Goal: Task Accomplishment & Management: Manage account settings

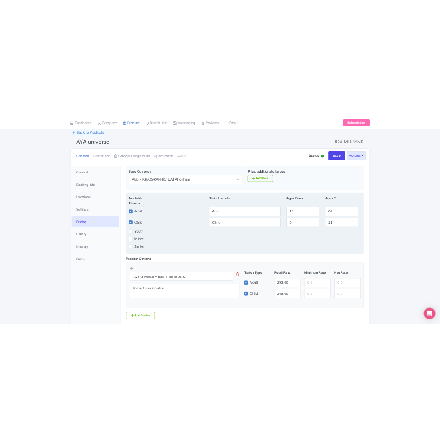
scroll to position [136, 0]
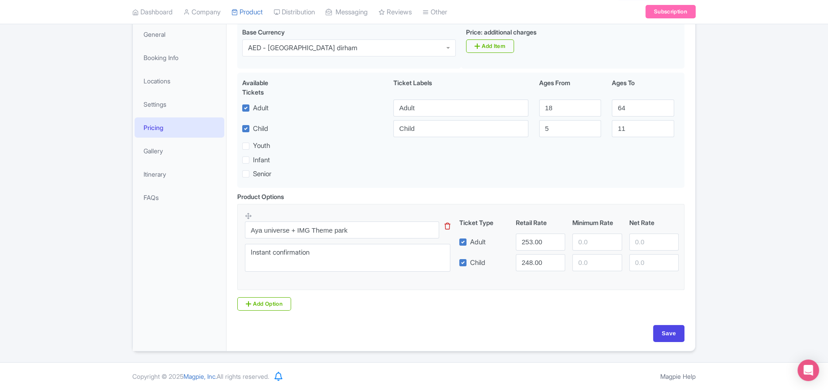
click at [440, 322] on div "Success Product updated successfully ← Back to Products AYA universe ID# MRZSNK…" at bounding box center [414, 151] width 828 height 401
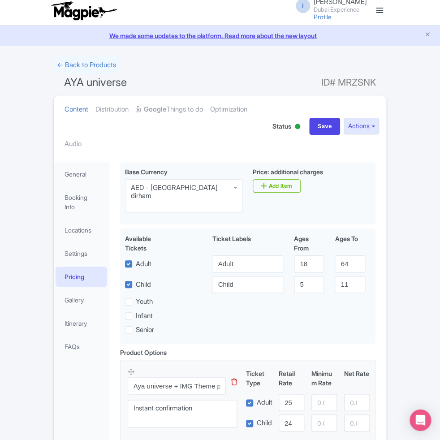
scroll to position [0, 0]
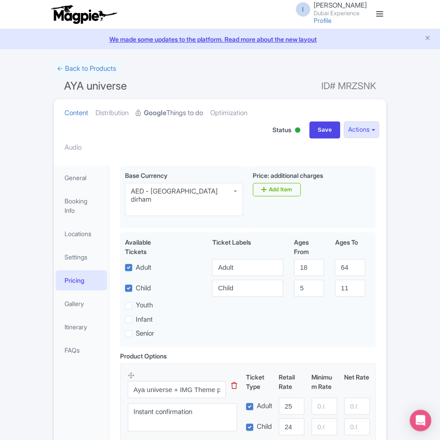
click at [173, 110] on link "Google Things to do" at bounding box center [169, 113] width 67 height 28
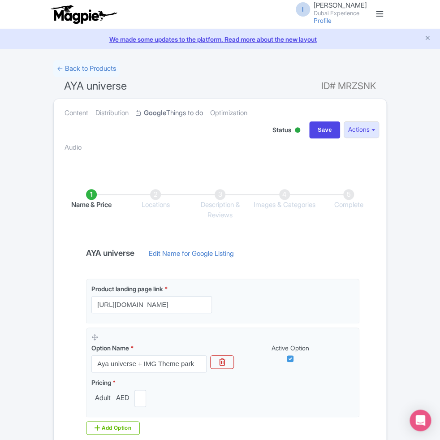
click at [173, 110] on link "Google Things to do" at bounding box center [169, 113] width 67 height 28
click at [178, 161] on div "You are currently editing a version of this product: Primary Product General Bo…" at bounding box center [220, 332] width 333 height 343
click at [91, 72] on link "← Back to Products" at bounding box center [86, 68] width 66 height 17
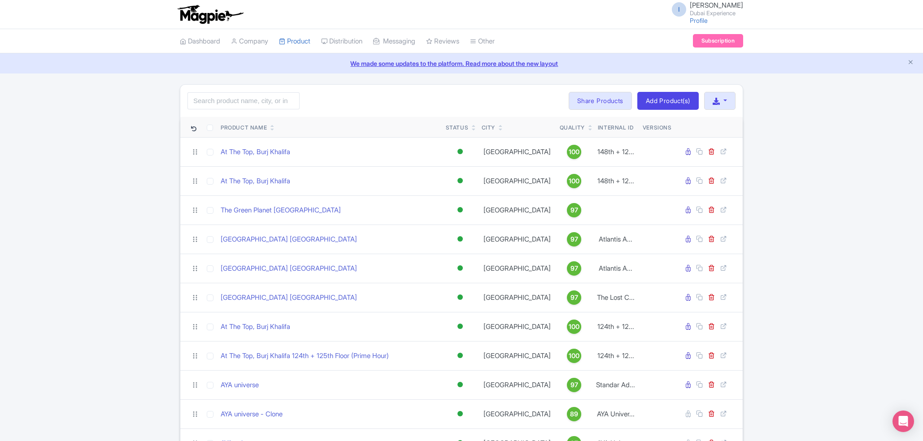
click at [273, 126] on icon at bounding box center [272, 125] width 4 height 5
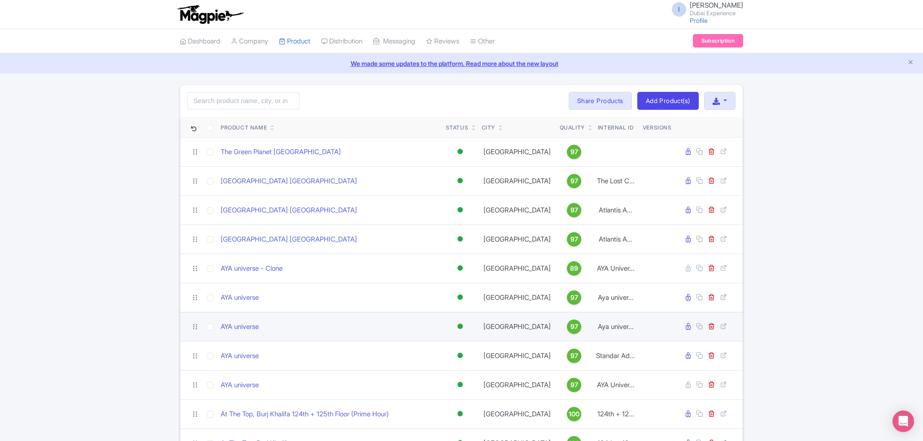
scroll to position [115, 0]
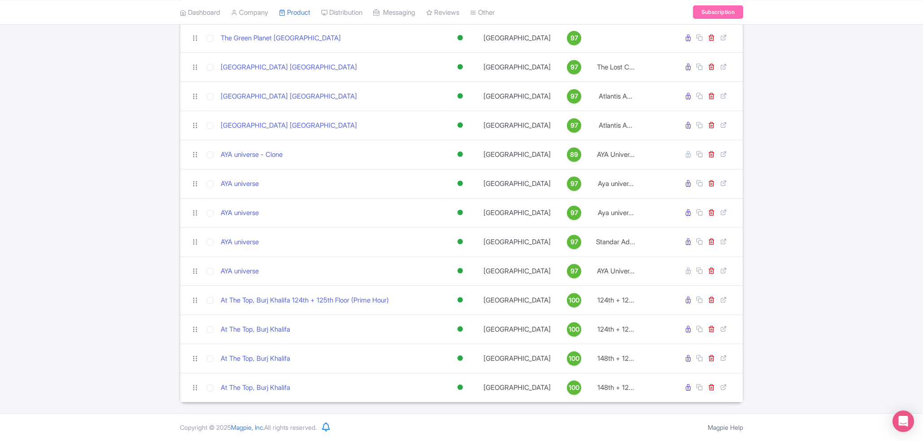
click at [824, 269] on div "Search Bulk Actions Delete Add to Collection Share Products Add to Collection C…" at bounding box center [461, 186] width 923 height 432
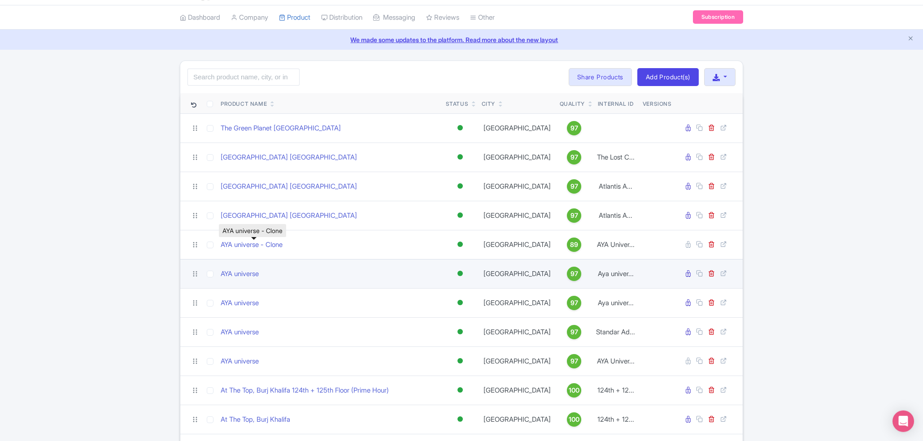
scroll to position [48, 0]
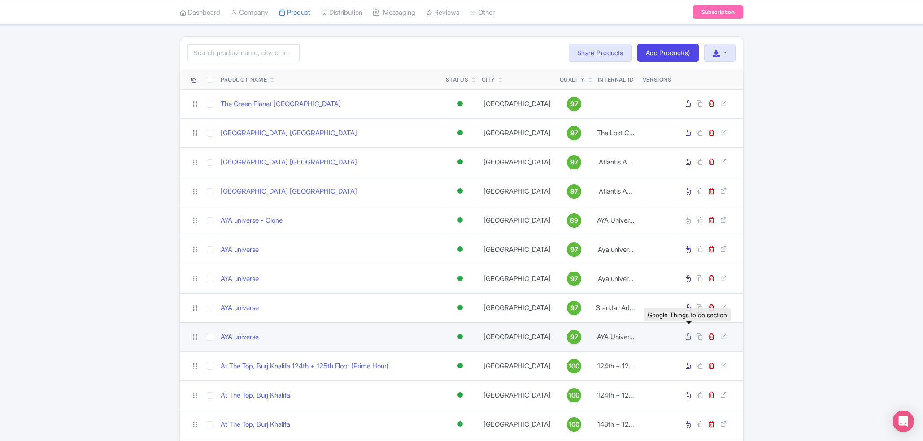
click at [688, 338] on icon at bounding box center [688, 337] width 5 height 7
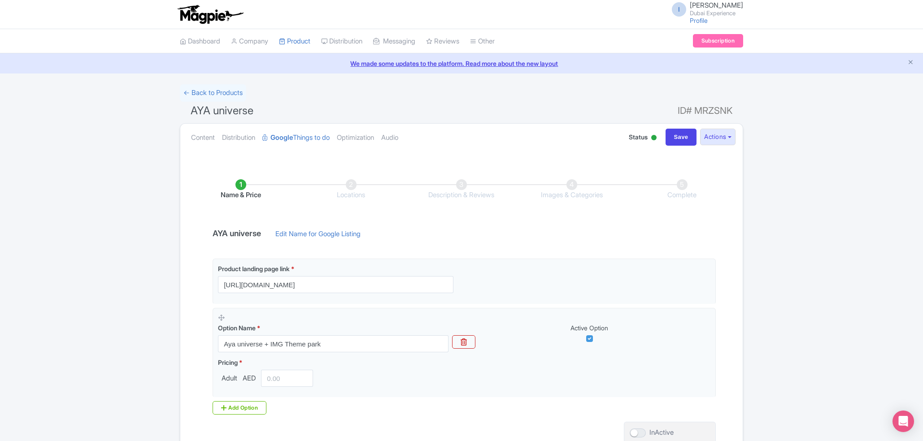
click at [349, 187] on li "Locations" at bounding box center [351, 189] width 110 height 21
click at [352, 182] on li "Locations" at bounding box center [351, 189] width 110 height 21
click at [222, 93] on link "← Back to Products" at bounding box center [213, 92] width 66 height 17
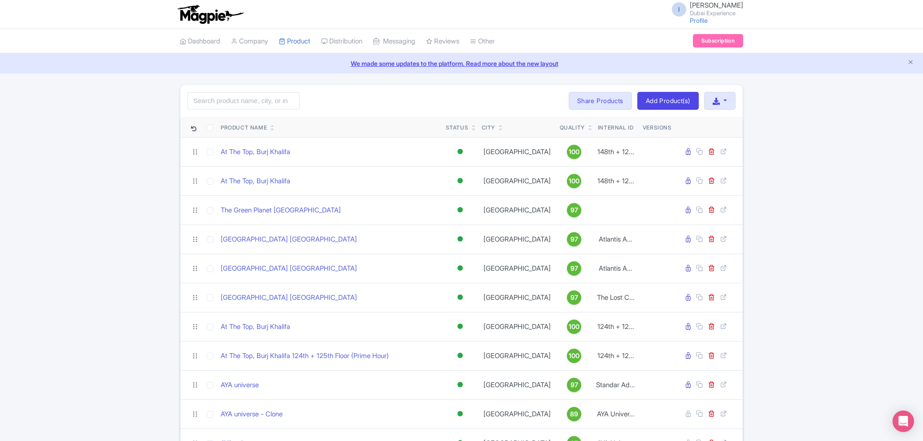
scroll to position [115, 0]
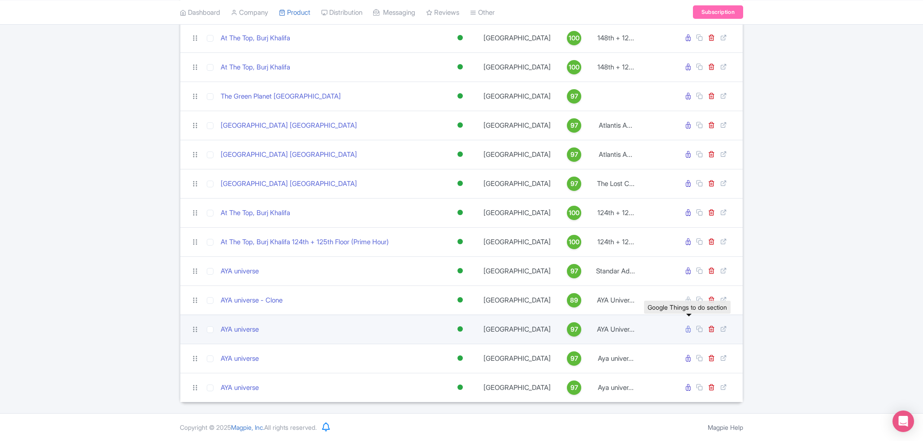
click at [688, 328] on icon at bounding box center [688, 329] width 5 height 7
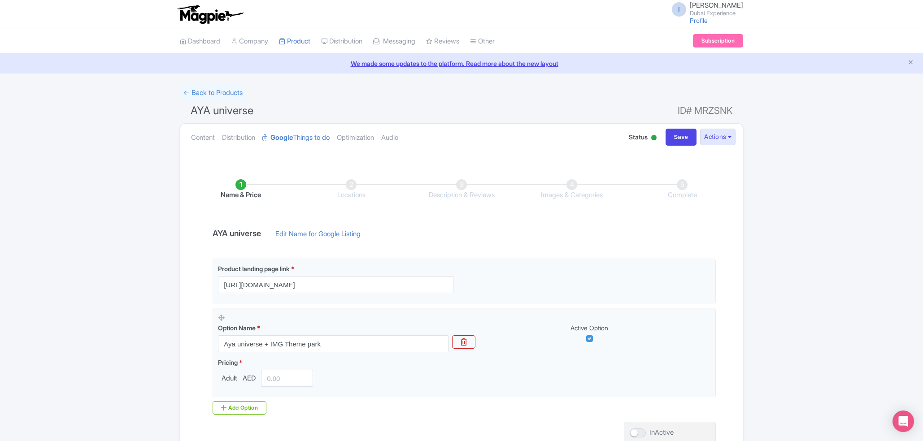
scroll to position [82, 0]
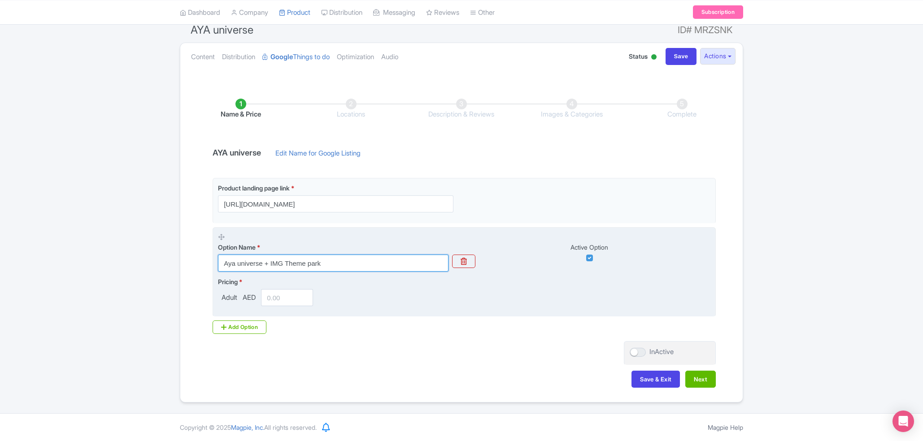
click at [357, 263] on input "Aya universe + IMG Theme park" at bounding box center [333, 263] width 230 height 17
paste input "YA Universe + Dubai Aquarium Tickets"
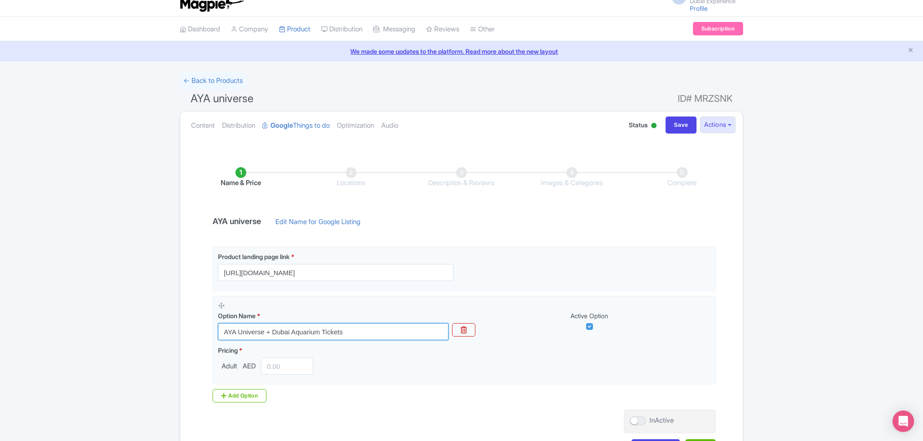
scroll to position [0, 0]
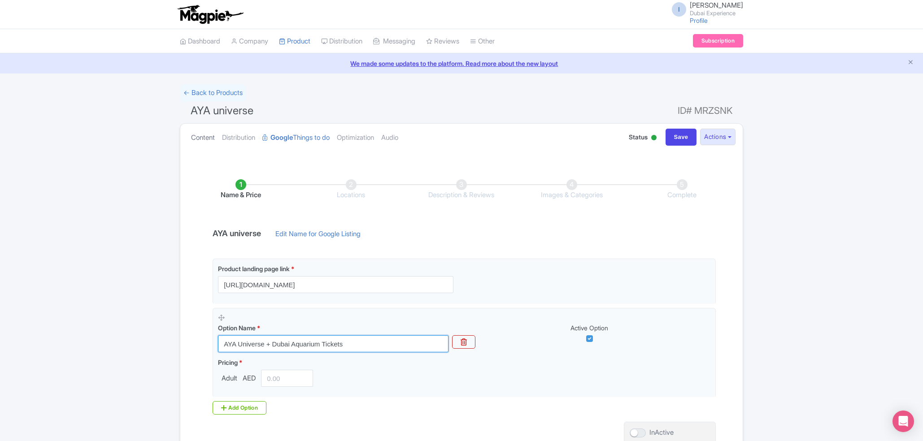
type input "AYA Universe + Dubai Aquarium Tickets"
click at [209, 141] on link "Content" at bounding box center [203, 138] width 24 height 28
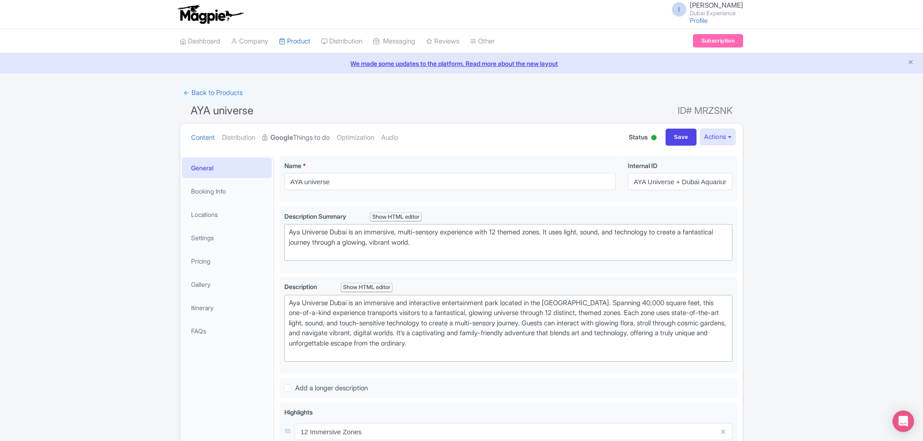
click at [293, 134] on strong "Google" at bounding box center [281, 138] width 22 height 10
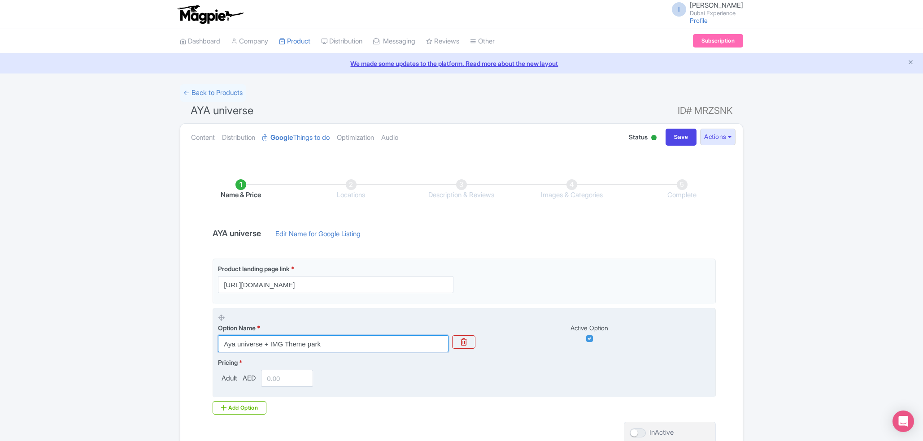
click at [393, 342] on input "Aya universe + IMG Theme park" at bounding box center [333, 343] width 230 height 17
paste input "YA Universe + Dubai Aquarium Tickets"
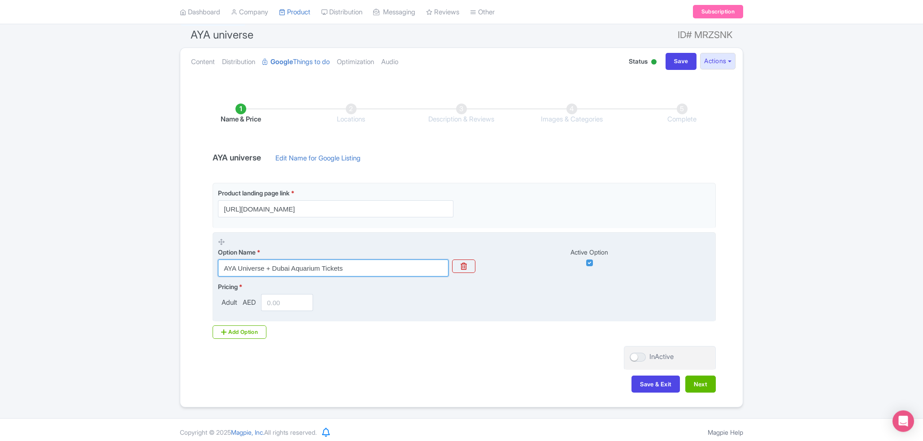
scroll to position [82, 0]
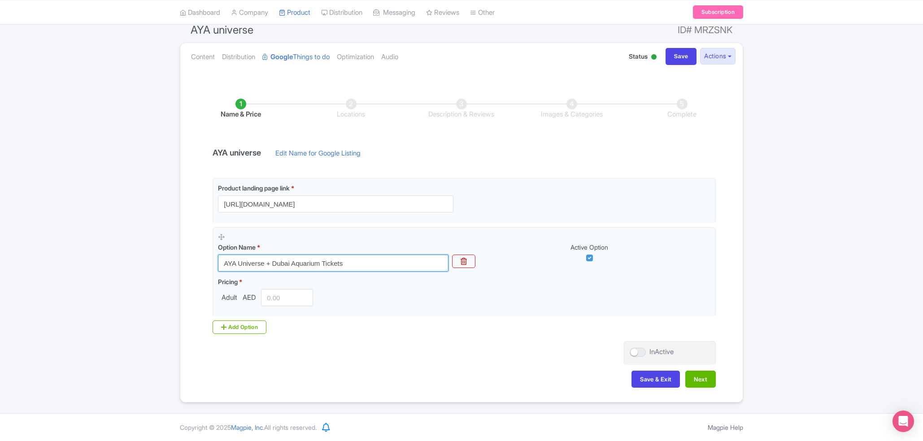
type input "AYA Universe + Dubai Aquarium Tickets"
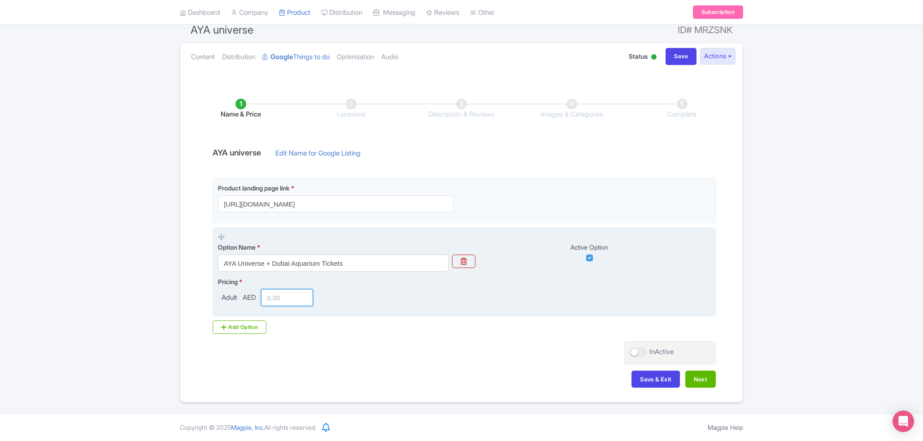
click at [270, 298] on input "number" at bounding box center [287, 297] width 52 height 17
paste input "253"
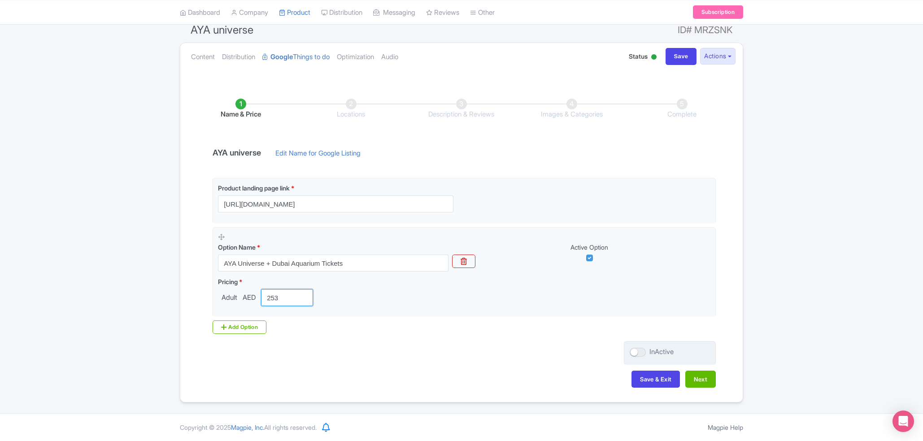
type input "253"
click at [648, 353] on label "InActive" at bounding box center [652, 352] width 44 height 10
click at [635, 353] on input "InActive" at bounding box center [633, 352] width 6 height 6
checkbox input "true"
click at [695, 376] on button "Next" at bounding box center [700, 379] width 30 height 17
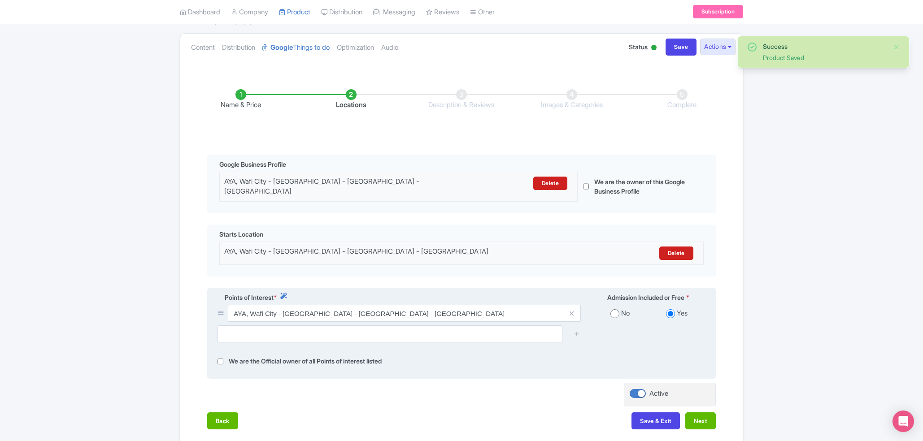
scroll to position [92, 0]
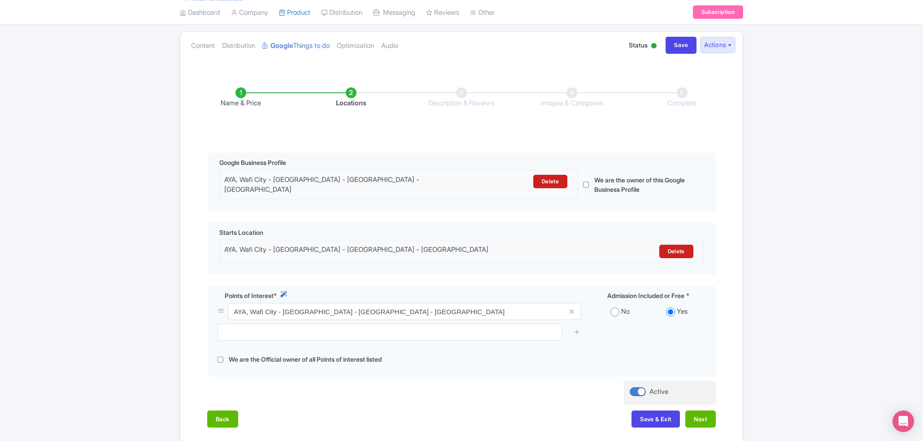
click at [242, 90] on li "Name & Price" at bounding box center [241, 97] width 110 height 21
click at [241, 96] on li "Name & Price" at bounding box center [241, 97] width 110 height 21
click at [241, 95] on li "Name & Price" at bounding box center [241, 97] width 110 height 21
click at [241, 94] on li "Name & Price" at bounding box center [241, 97] width 110 height 21
click at [241, 109] on ul "Name & Price Locations Description & Reviews Images & Categories Complete" at bounding box center [462, 98] width 552 height 57
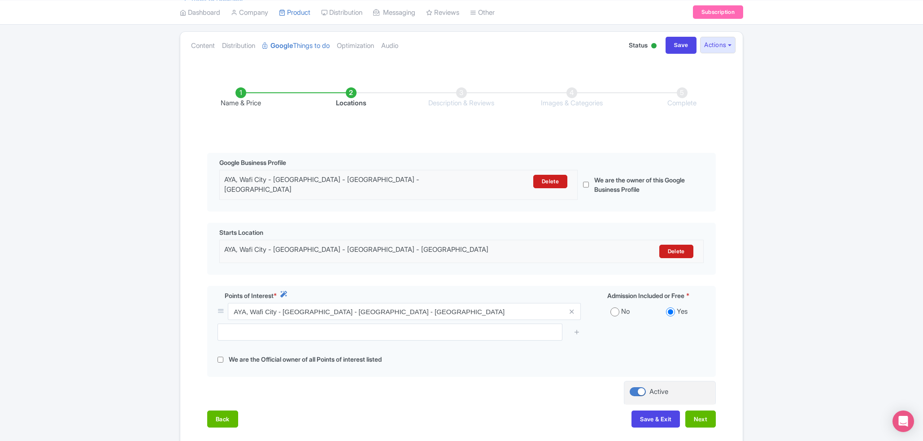
click at [241, 100] on li "Name & Price" at bounding box center [241, 97] width 110 height 21
click at [240, 87] on li "Name & Price" at bounding box center [241, 97] width 110 height 21
click at [241, 96] on li "Name & Price" at bounding box center [241, 97] width 110 height 21
click at [241, 94] on li "Name & Price" at bounding box center [241, 97] width 110 height 21
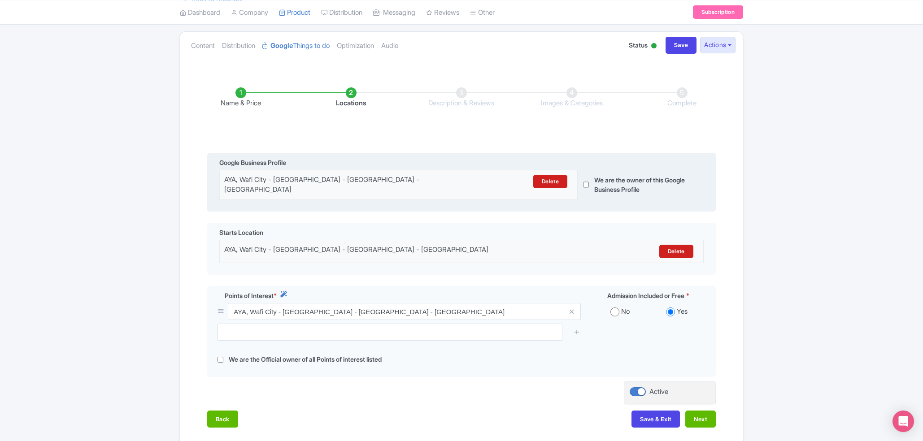
click at [348, 156] on div "Google Business Profile AYA, Wafi City - Oud Metha - Dubai - United Arab Emirat…" at bounding box center [461, 182] width 508 height 59
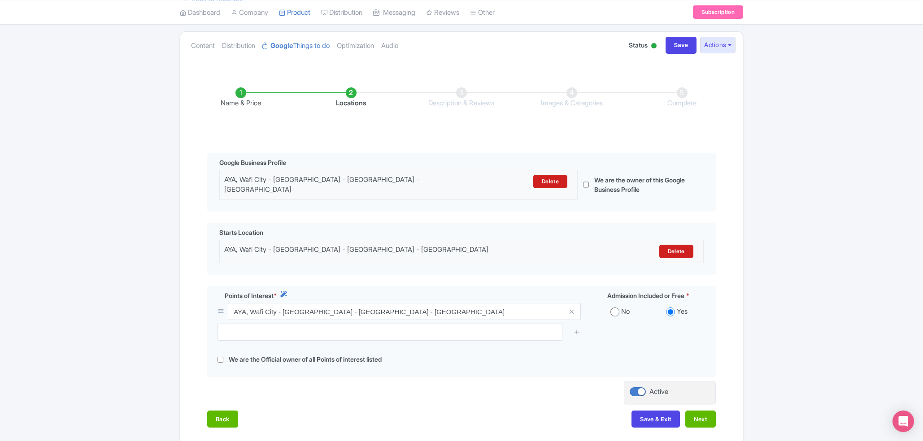
click at [245, 94] on li "Name & Price" at bounding box center [241, 97] width 110 height 21
click at [243, 94] on li "Name & Price" at bounding box center [241, 97] width 110 height 21
click at [345, 95] on li "Locations" at bounding box center [351, 97] width 110 height 21
click at [420, 72] on ul "Name & Price Locations Description & Reviews Images & Categories Complete" at bounding box center [462, 98] width 552 height 57
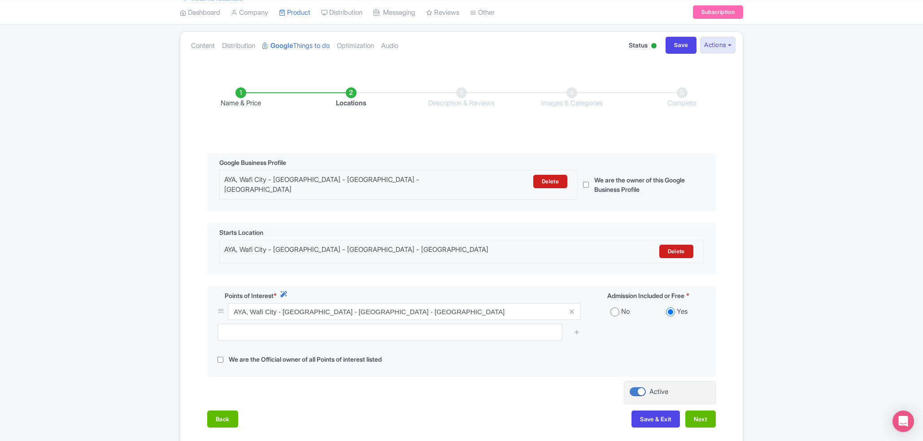
scroll to position [140, 0]
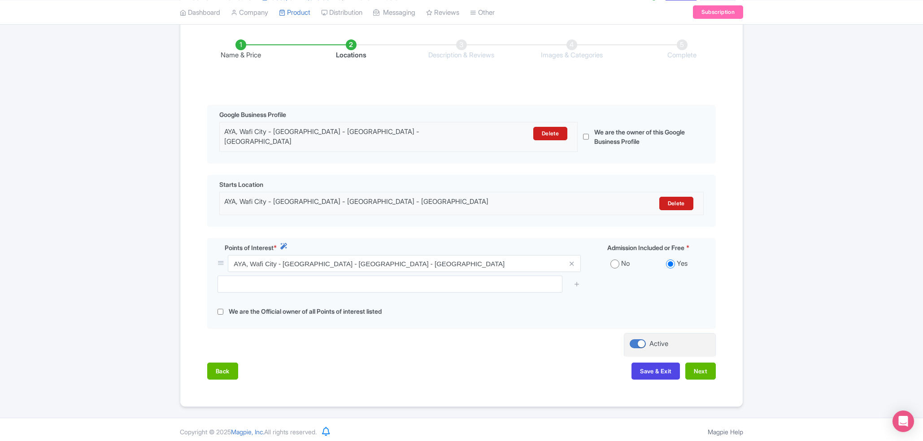
click at [682, 368] on div "Save & Exit Next" at bounding box center [673, 371] width 84 height 17
click at [690, 367] on button "Next" at bounding box center [700, 371] width 30 height 17
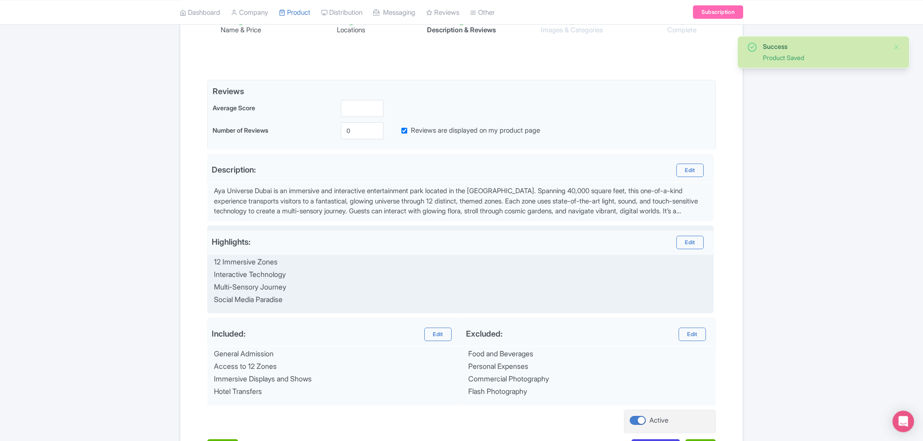
scroll to position [234, 0]
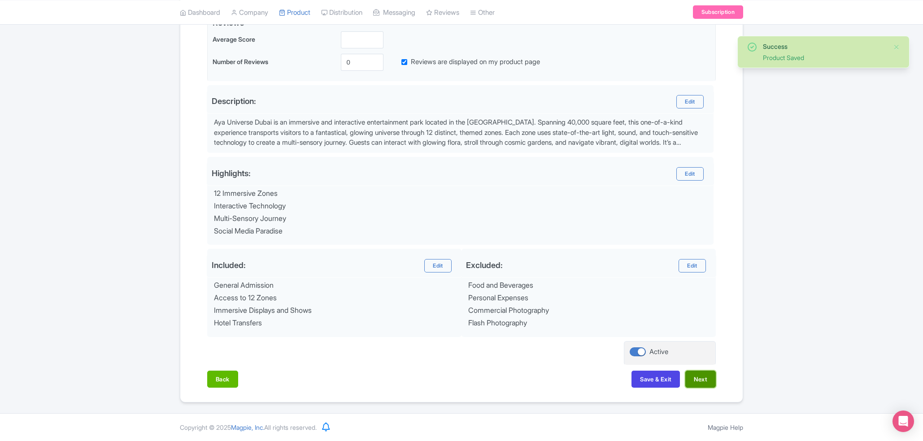
click at [699, 374] on button "Next" at bounding box center [700, 379] width 30 height 17
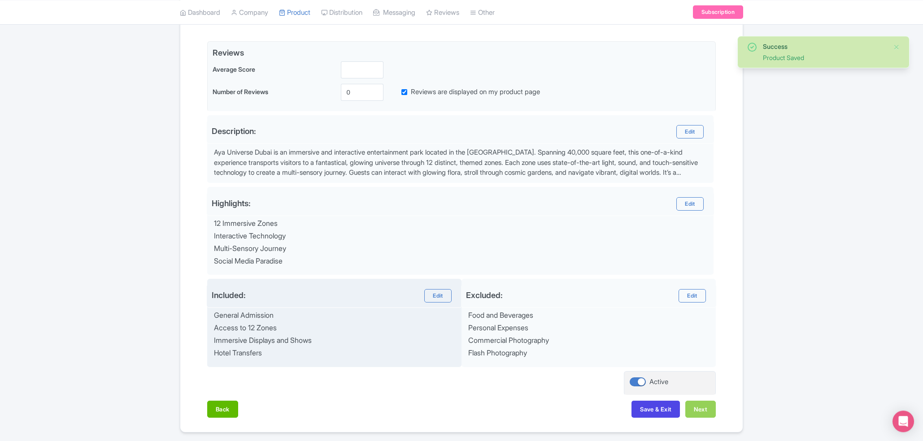
scroll to position [148, 0]
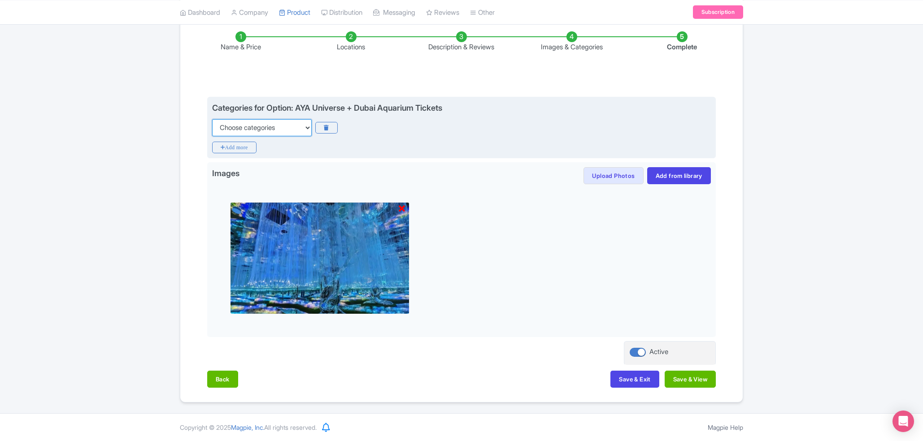
click at [212, 119] on select "Choose categories Adults Only Animals Audio Guide Beaches Bike Tours Boat Tours…" at bounding box center [262, 127] width 100 height 17
select select "theme-parks"
click option "Theme Parks" at bounding box center [0, 0] width 0 height 0
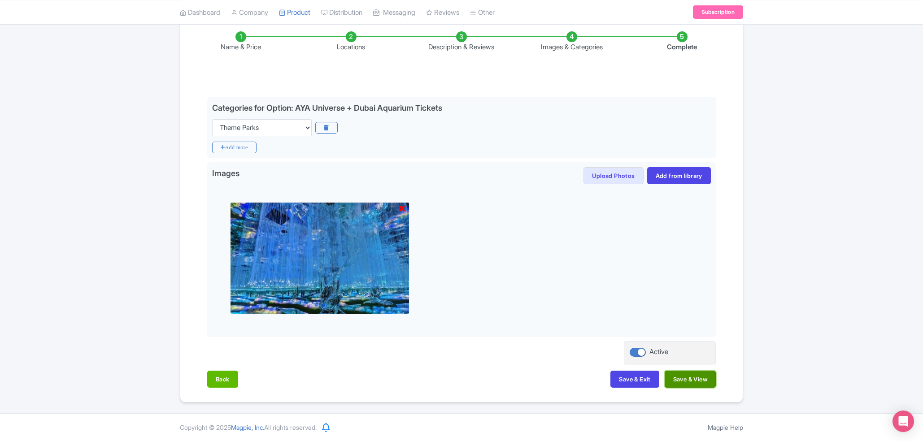
click at [704, 375] on button "Save & View" at bounding box center [690, 379] width 51 height 17
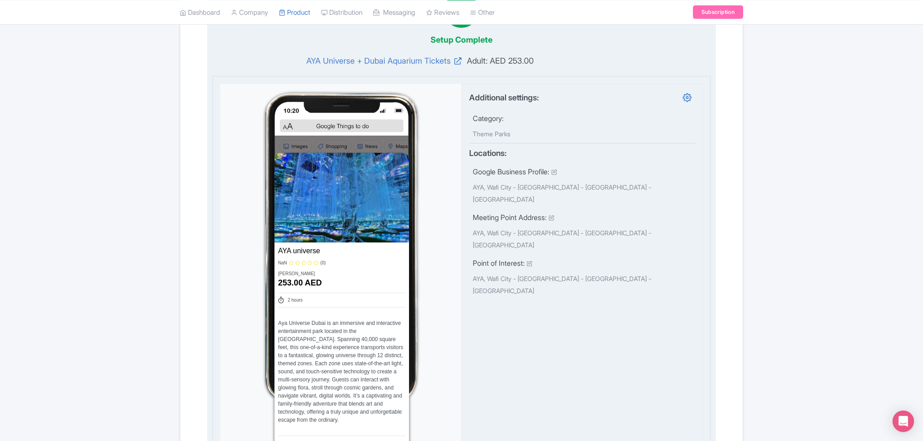
scroll to position [0, 0]
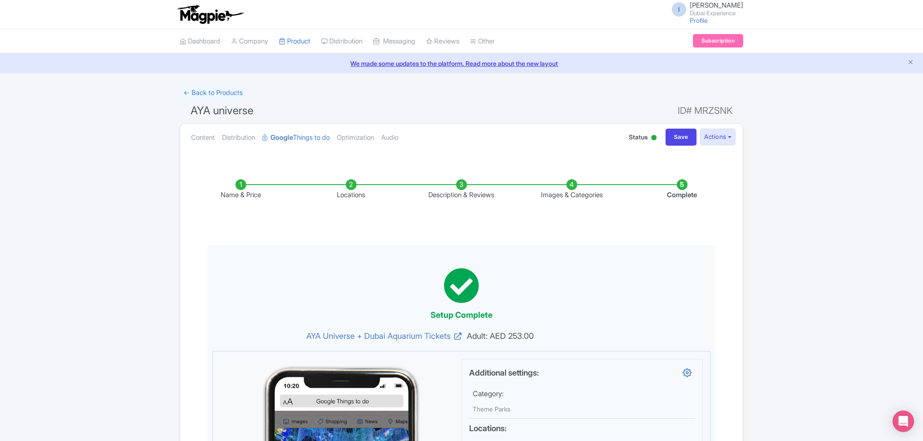
click at [241, 189] on li "Name & Price" at bounding box center [241, 189] width 110 height 21
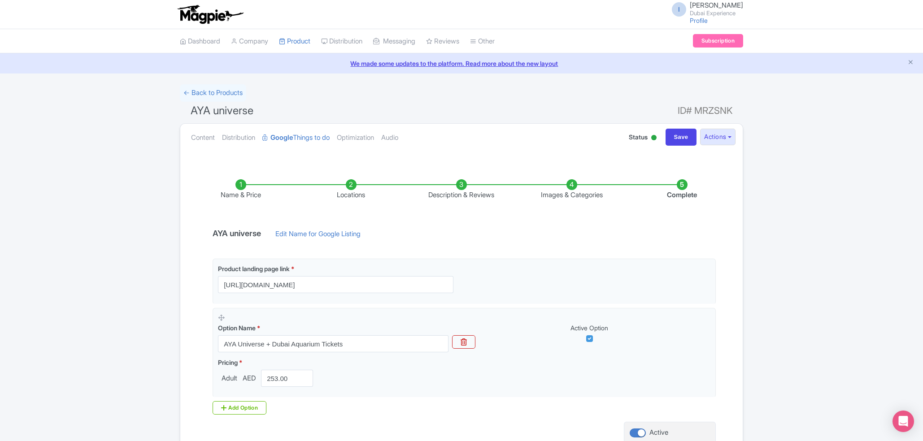
click at [214, 104] on span "AYA universe" at bounding box center [222, 110] width 63 height 13
click at [219, 93] on link "← Back to Products" at bounding box center [213, 92] width 66 height 17
click at [675, 137] on input "Save" at bounding box center [680, 137] width 31 height 17
type input "Saving..."
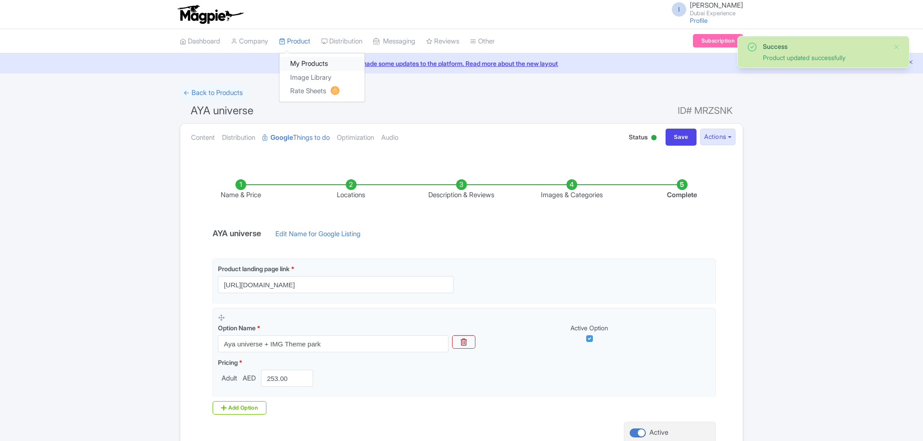
click at [304, 60] on link "My Products" at bounding box center [321, 64] width 85 height 14
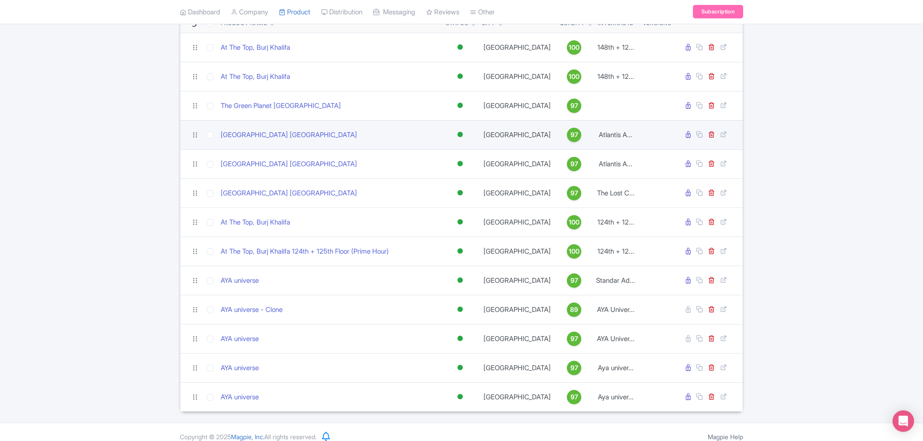
scroll to position [115, 0]
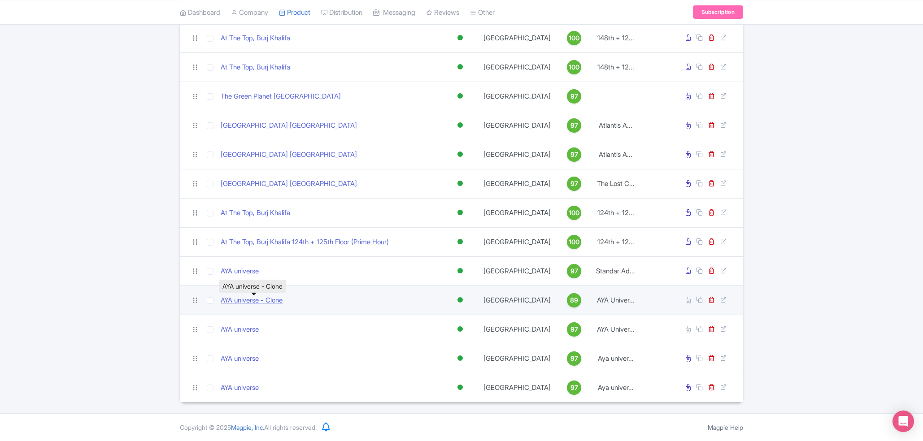
click at [278, 302] on link "AYA universe - Clone" at bounding box center [252, 300] width 62 height 10
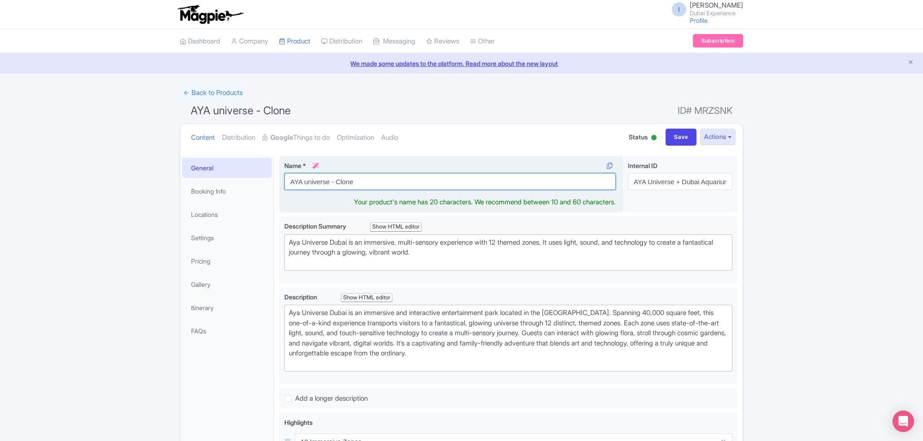
drag, startPoint x: 329, startPoint y: 181, endPoint x: 390, endPoint y: 183, distance: 61.0
click at [390, 183] on input "AYA universe - Clone" at bounding box center [449, 181] width 331 height 17
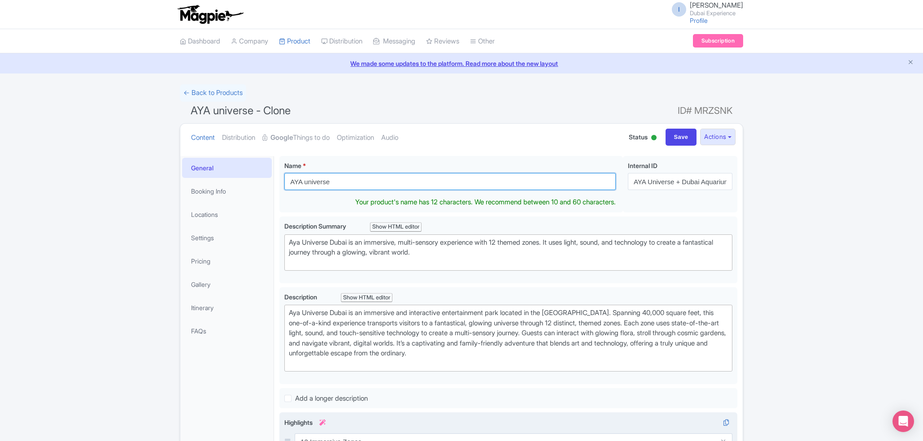
type input "AYA universe"
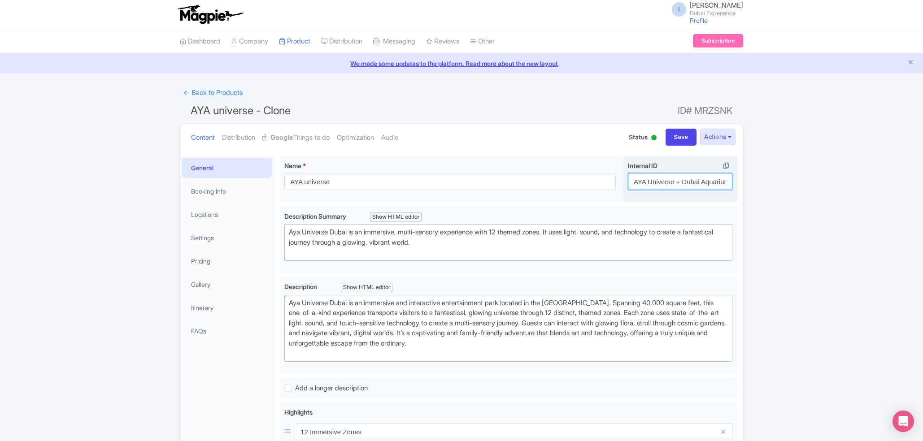
click at [680, 181] on input "AYA Universe + Dubai Aquarium Tickets" at bounding box center [680, 181] width 104 height 17
paste input "& Dubai Frame Combo"
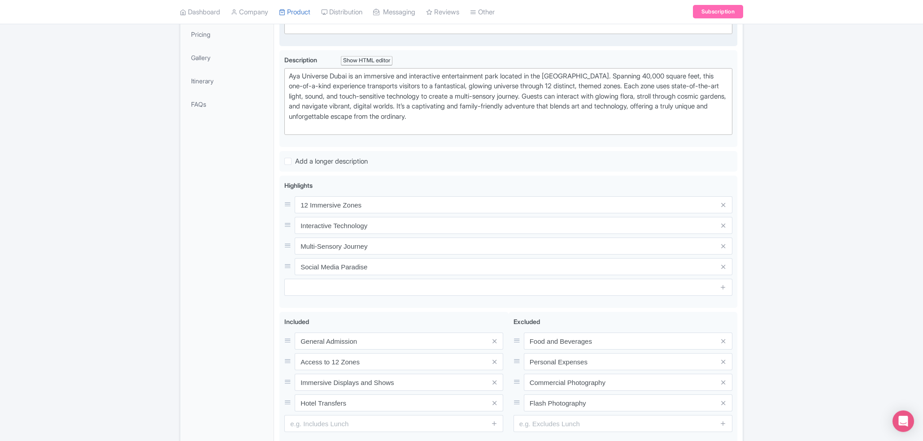
scroll to position [308, 0]
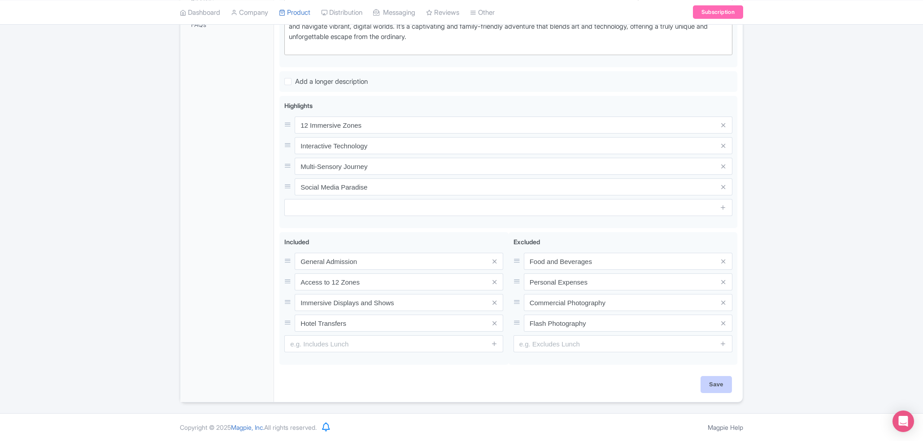
type input "AYA Universe & Dubai Frame Combo"
click at [713, 381] on input "Save" at bounding box center [715, 384] width 31 height 17
type input "Saving..."
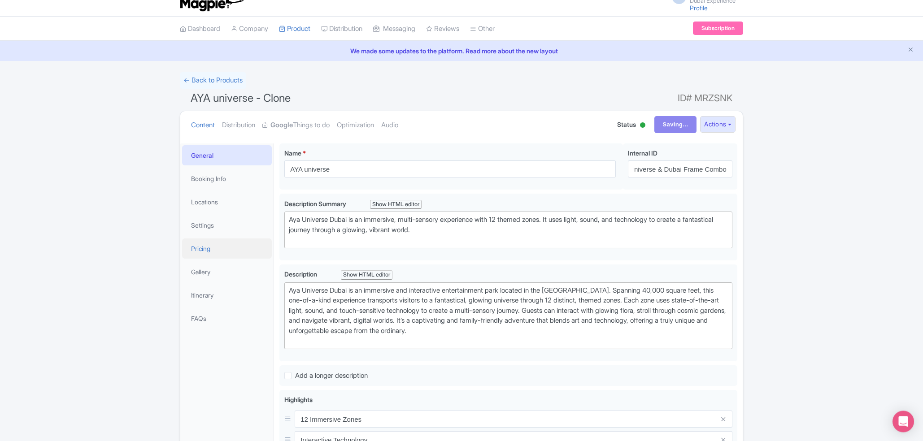
scroll to position [0, 0]
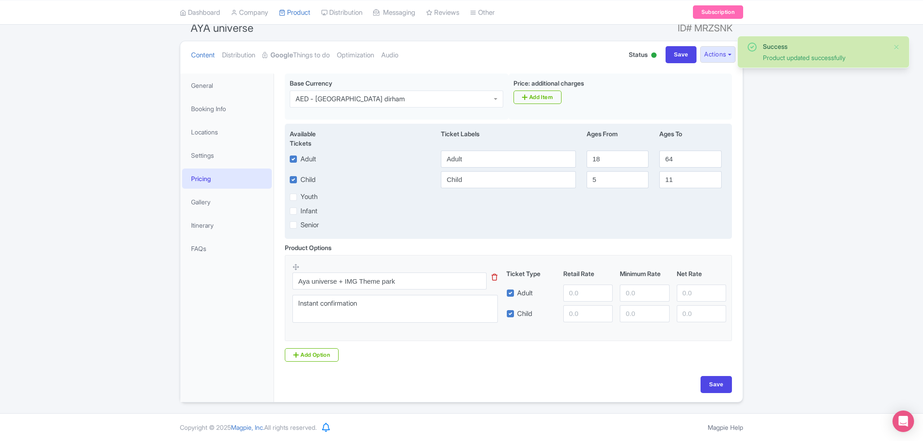
scroll to position [85, 0]
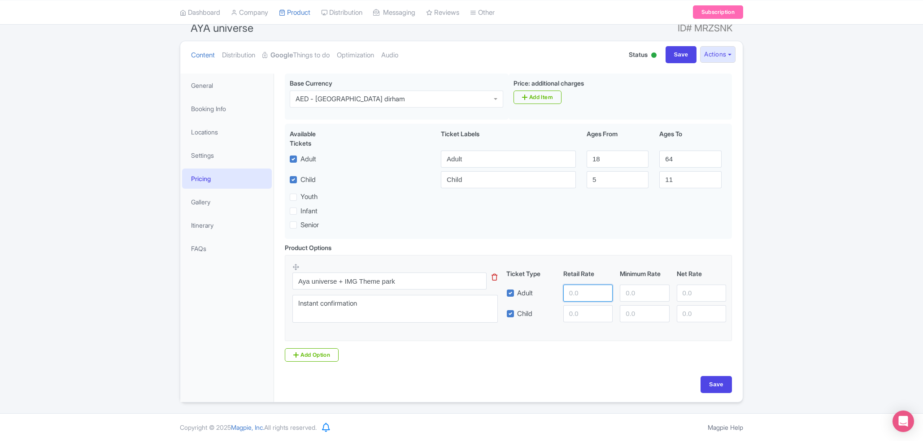
click at [574, 289] on input "number" at bounding box center [587, 293] width 49 height 17
paste input "178"
type input "178"
click at [578, 309] on input "number" at bounding box center [587, 313] width 49 height 17
paste input "151"
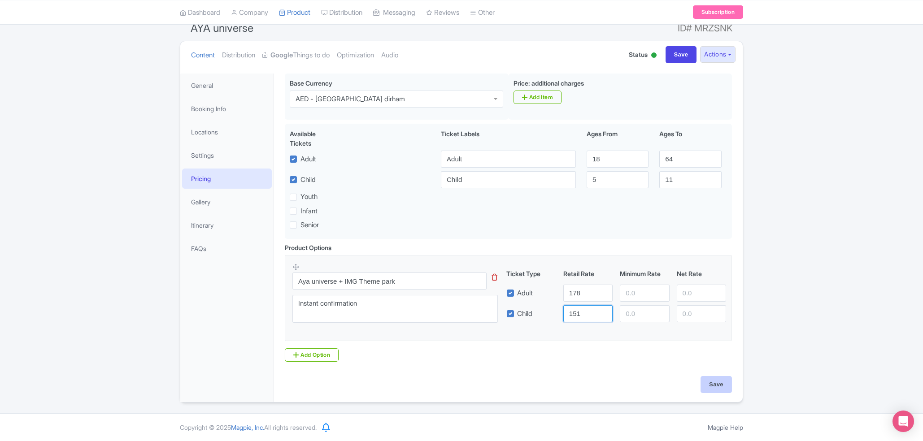
type input "151"
click at [716, 381] on input "Save" at bounding box center [715, 384] width 31 height 17
type input "Saving..."
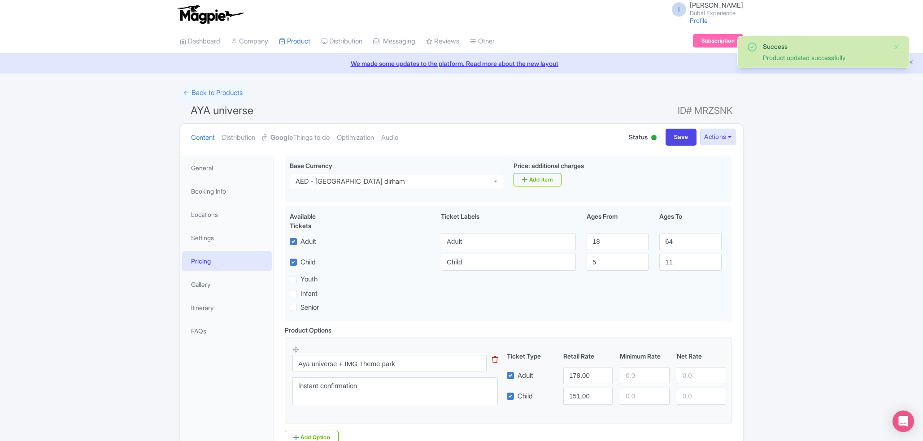
scroll to position [85, 0]
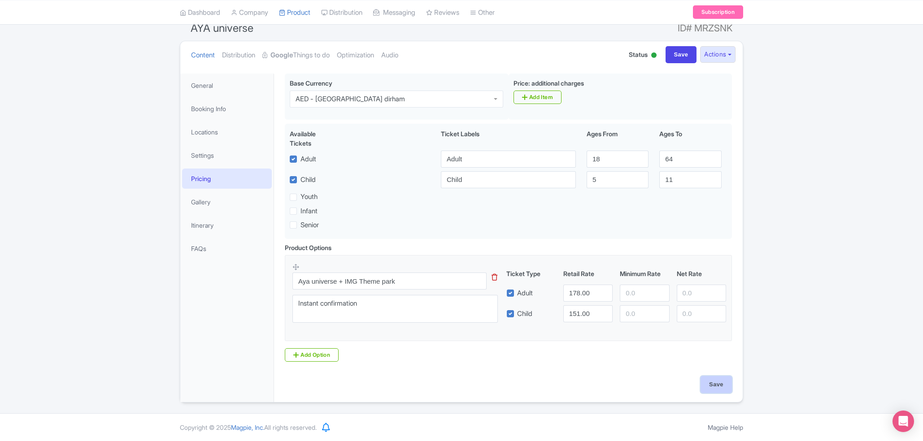
click at [703, 380] on input "Save" at bounding box center [715, 384] width 31 height 17
type input "Saving..."
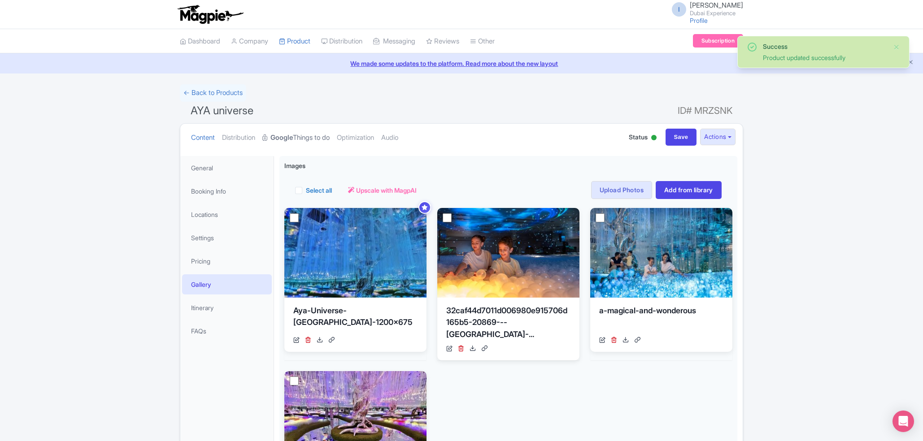
click at [330, 140] on link "Google Things to do" at bounding box center [295, 138] width 67 height 28
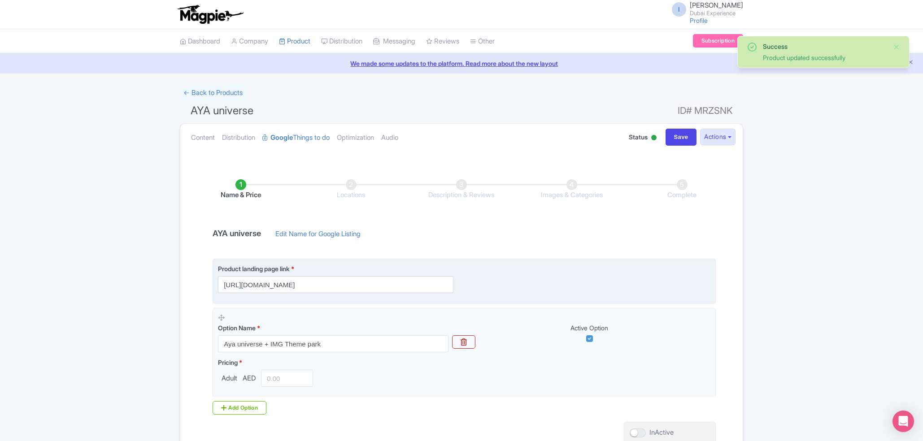
scroll to position [82, 0]
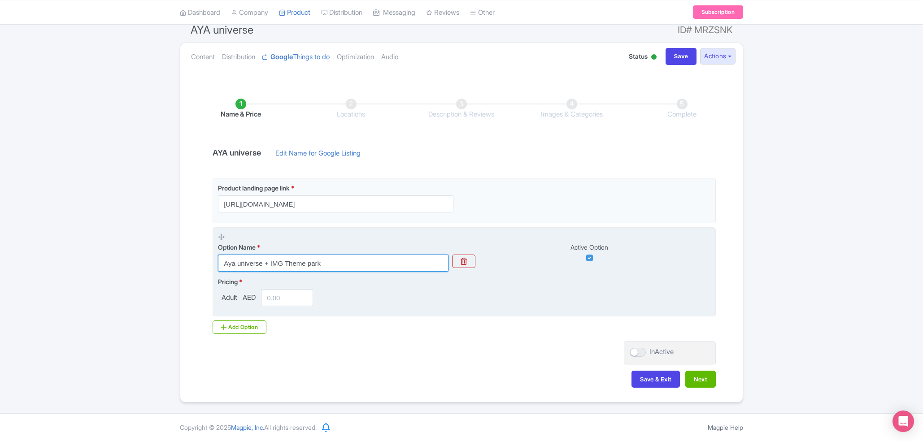
click at [359, 256] on input "Aya universe + IMG Theme park" at bounding box center [333, 263] width 230 height 17
paste input "YA Universe & Dubai Frame Combo"
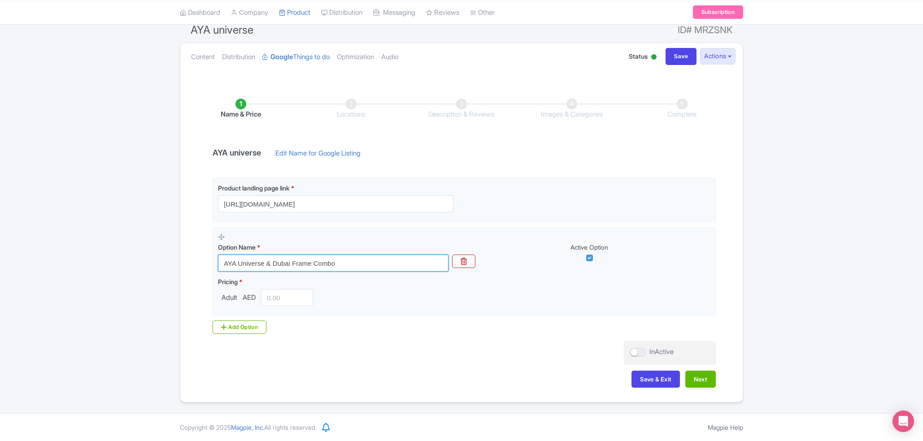
type input "AYA Universe & Dubai Frame Combo"
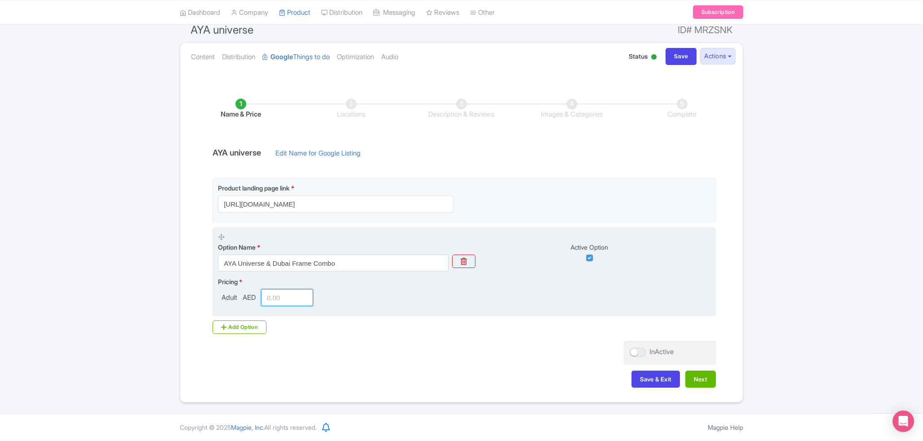
click at [279, 296] on input "number" at bounding box center [287, 297] width 52 height 17
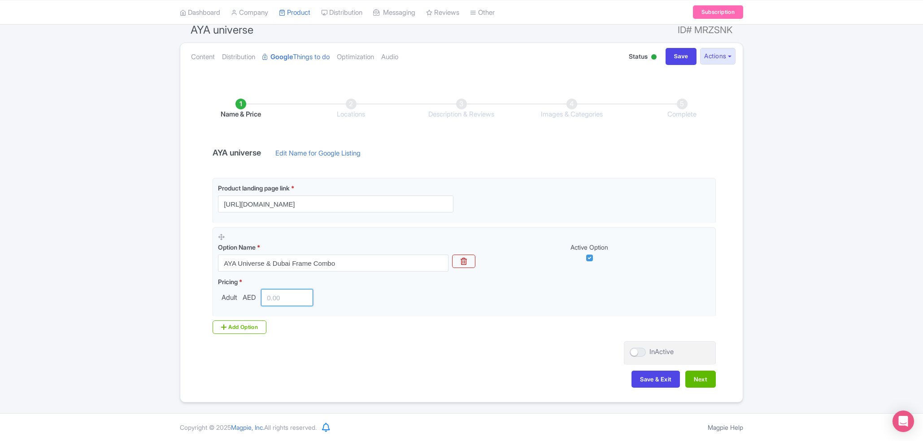
paste input "178"
type input "178"
click at [638, 351] on div at bounding box center [638, 352] width 16 height 9
click at [635, 351] on input "InActive" at bounding box center [633, 352] width 6 height 6
checkbox input "true"
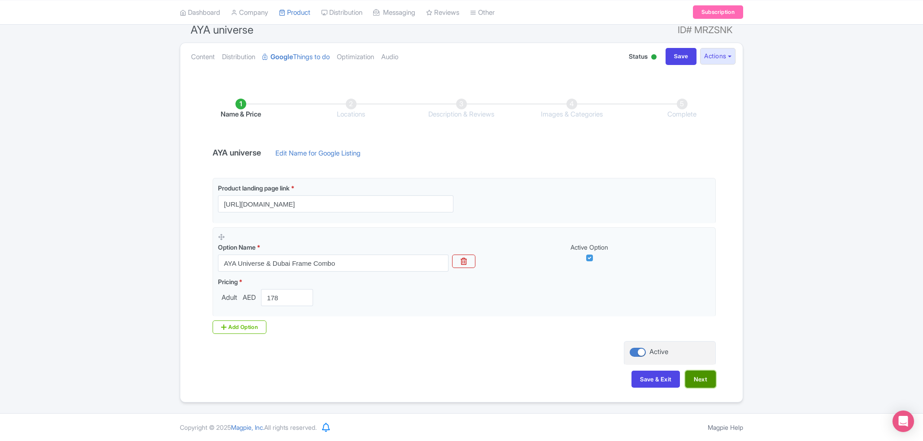
click at [688, 374] on button "Next" at bounding box center [700, 379] width 30 height 17
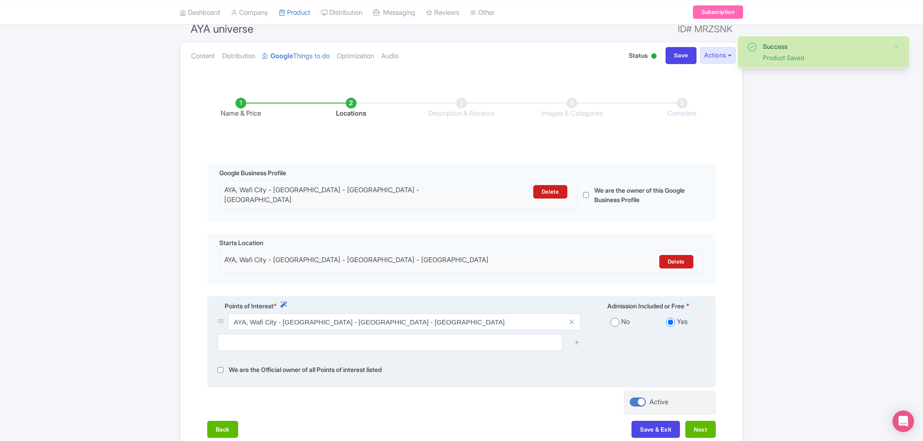
scroll to position [140, 0]
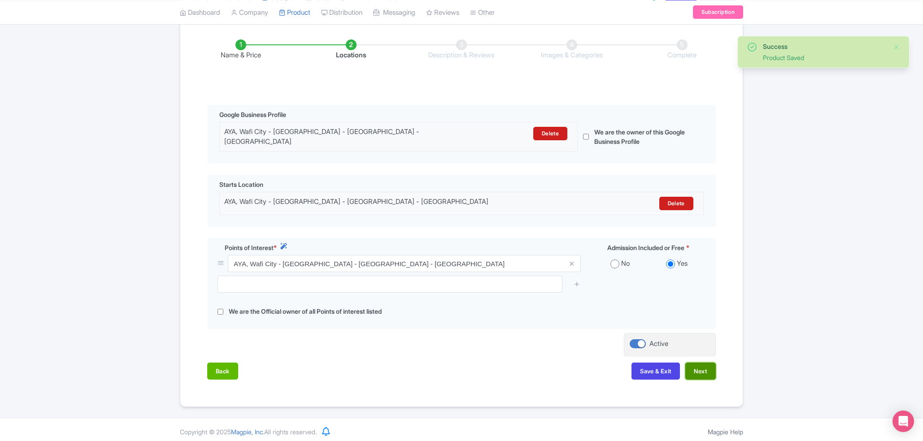
click at [696, 371] on button "Next" at bounding box center [700, 371] width 30 height 17
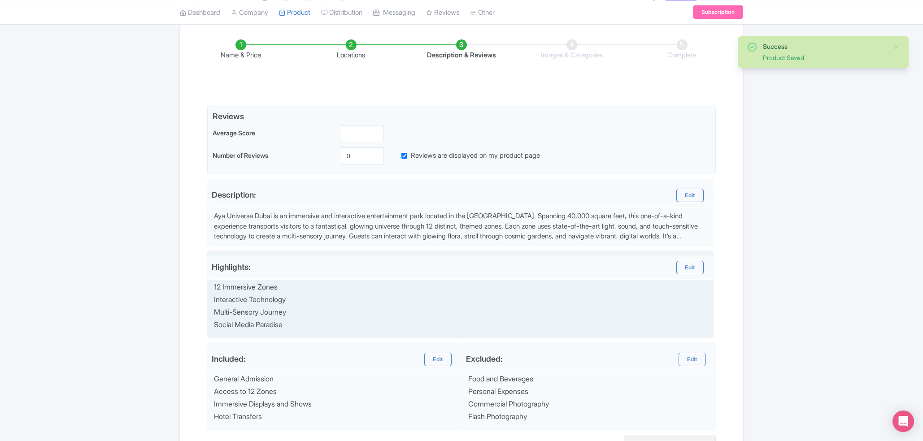
scroll to position [234, 0]
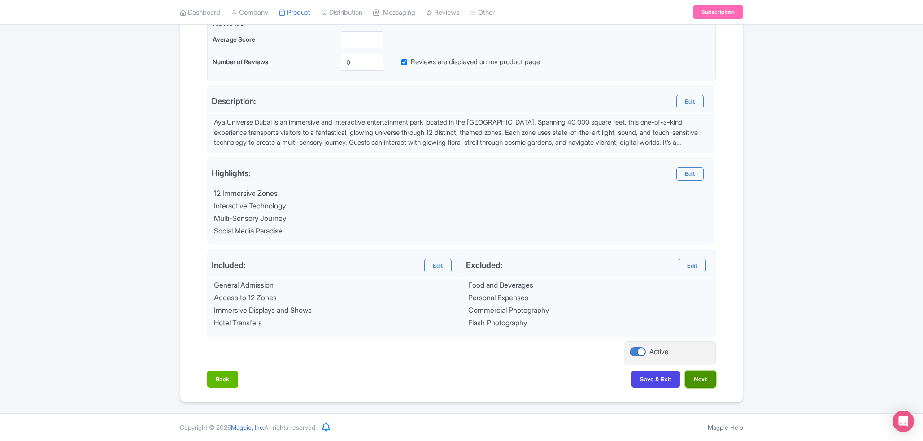
click at [703, 382] on button "Next" at bounding box center [700, 379] width 30 height 17
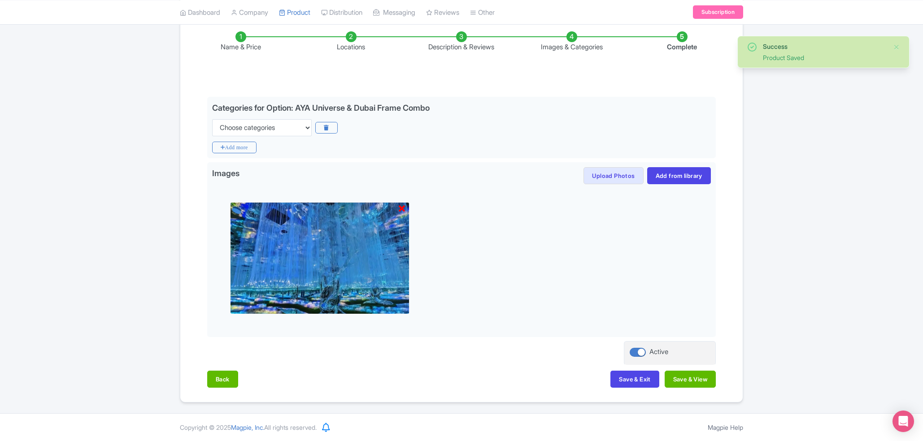
scroll to position [148, 0]
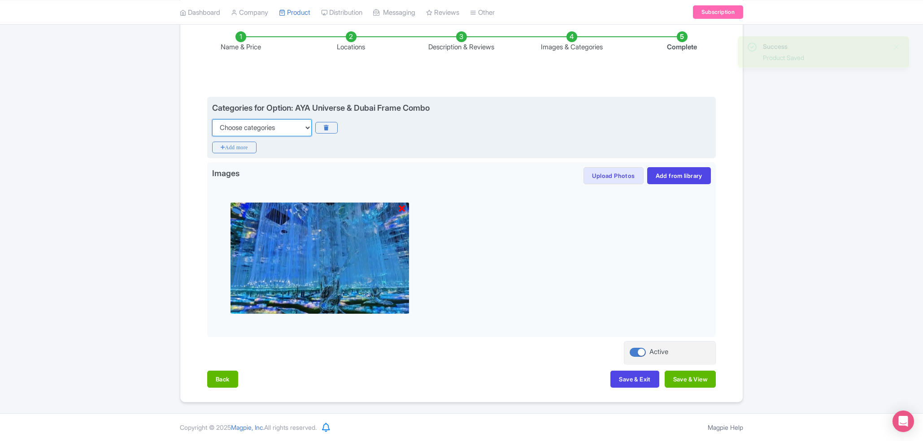
click at [212, 119] on select "Choose categories Adults Only Animals Audio Guide Beaches Bike Tours Boat Tours…" at bounding box center [262, 127] width 100 height 17
select select "theme-parks"
click option "Theme Parks" at bounding box center [0, 0] width 0 height 0
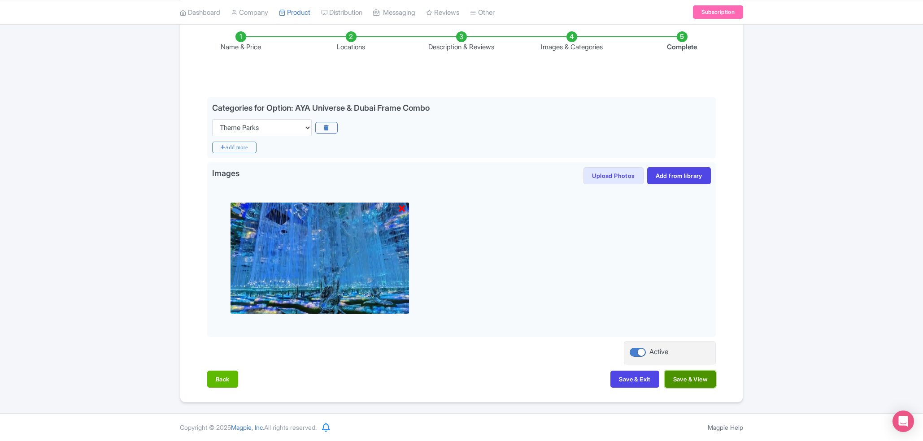
click at [713, 379] on button "Save & View" at bounding box center [690, 379] width 51 height 17
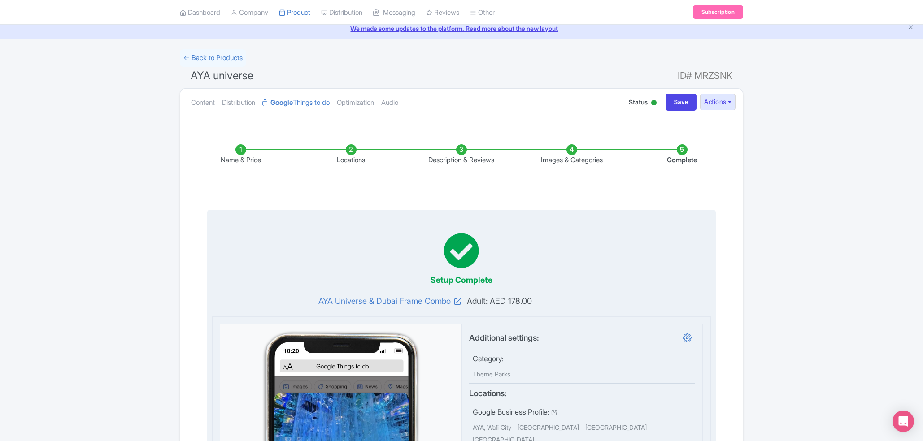
scroll to position [0, 0]
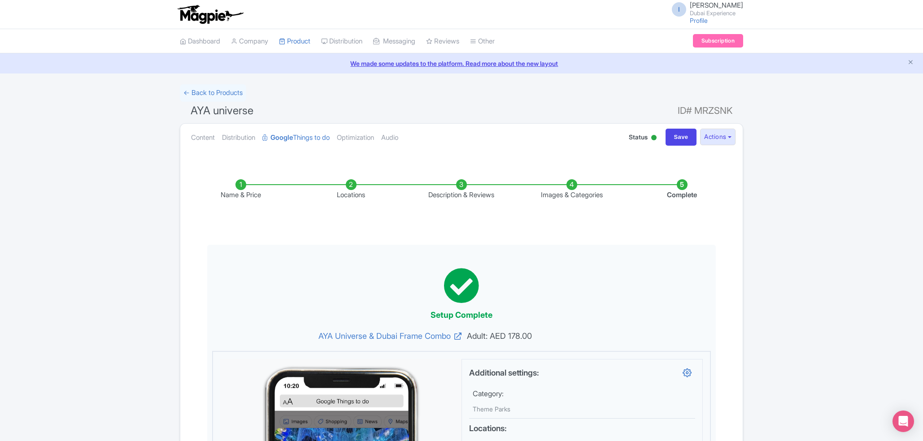
drag, startPoint x: 403, startPoint y: 214, endPoint x: 742, endPoint y: 241, distance: 340.5
click at [404, 214] on ul "Name & Price Locations Description & Reviews Images & Categories Complete" at bounding box center [462, 189] width 552 height 57
click at [676, 138] on input "Save" at bounding box center [680, 137] width 31 height 17
type input "Saving..."
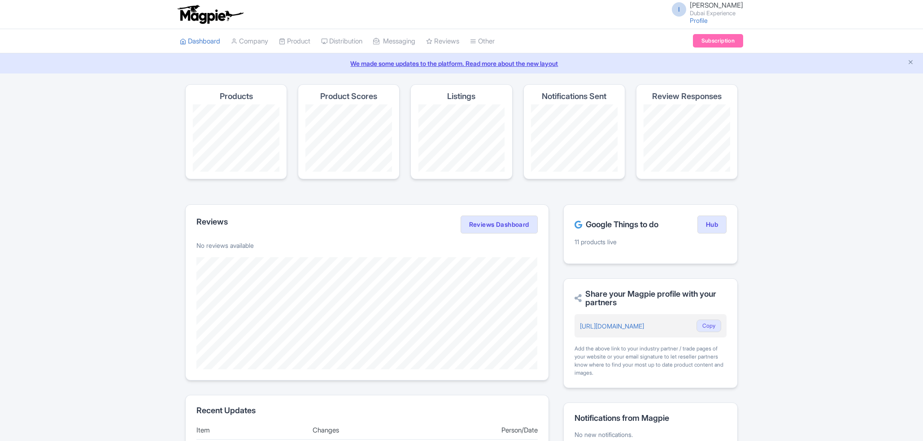
click at [349, 93] on h4 "Product Scores" at bounding box center [348, 96] width 57 height 9
click at [350, 88] on div "Product Scores" at bounding box center [349, 131] width 102 height 95
click at [305, 57] on link "My Products" at bounding box center [321, 64] width 85 height 14
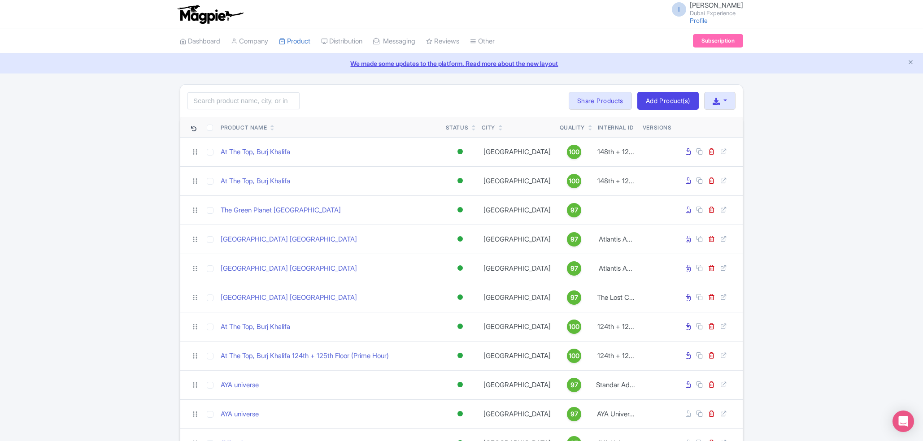
click at [439, 63] on link "We made some updates to the platform. Read more about the new layout" at bounding box center [461, 63] width 912 height 9
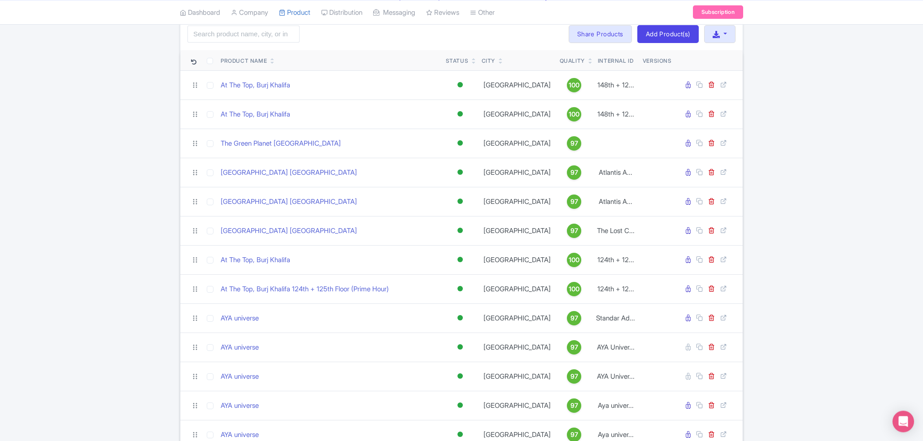
scroll to position [48, 0]
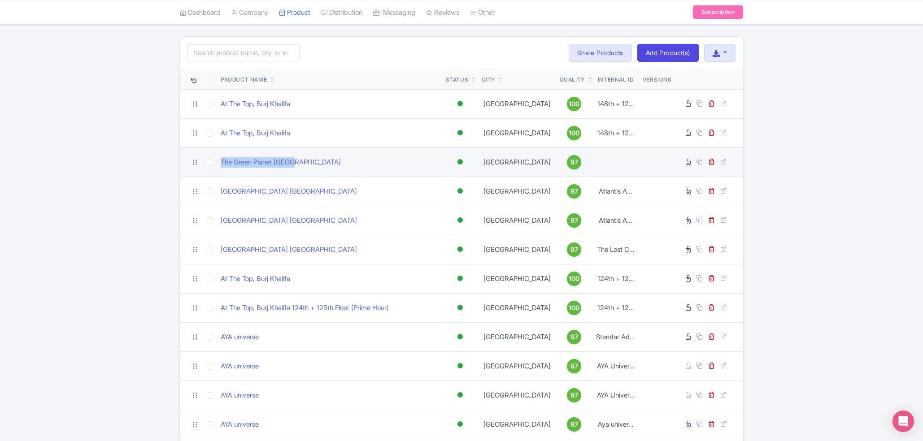
drag, startPoint x: 309, startPoint y: 156, endPoint x: 206, endPoint y: 157, distance: 103.6
click at [206, 157] on tr "The Green Planet [GEOGRAPHIC_DATA] Active Inactive Building Archived [GEOGRAPHI…" at bounding box center [461, 162] width 562 height 29
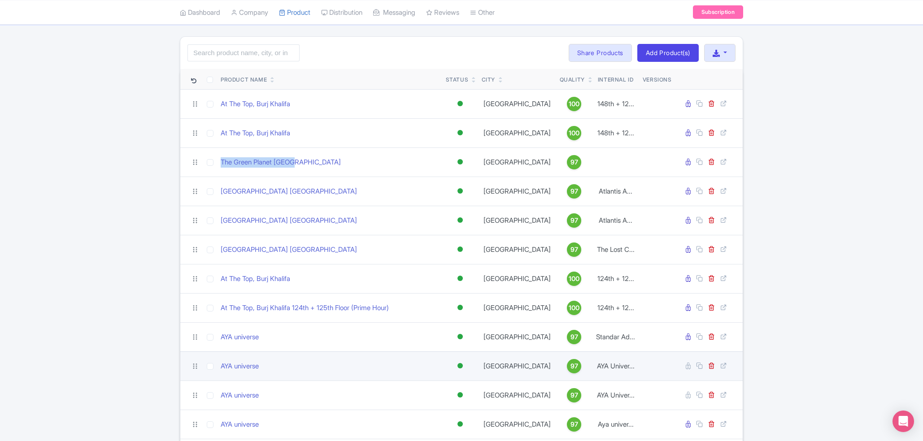
copy tr "The Green Planet [GEOGRAPHIC_DATA]"
